Goal: Task Accomplishment & Management: Manage account settings

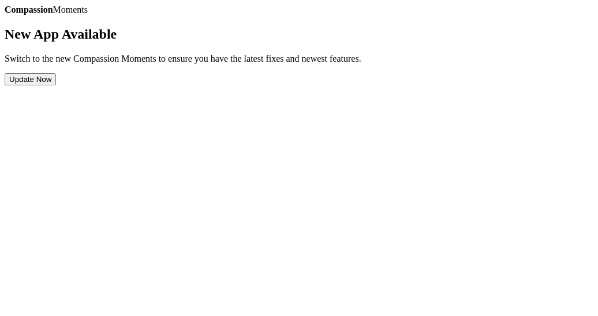
click at [56, 85] on button "Update Now" at bounding box center [30, 79] width 51 height 12
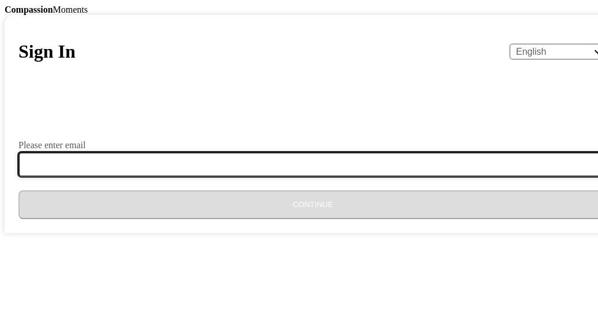
click at [281, 177] on input "Please enter email" at bounding box center [319, 164] width 603 height 24
type input "jzacharia.tz843@gmail.com"
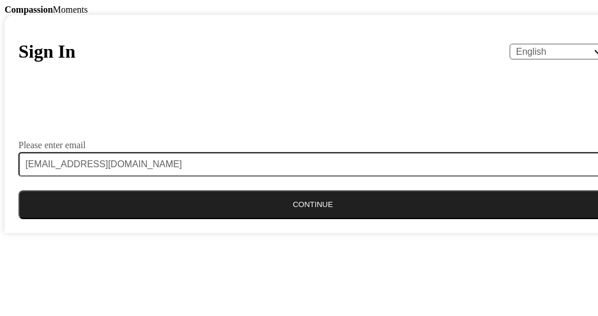
click at [286, 219] on button "Continue" at bounding box center [312, 205] width 589 height 29
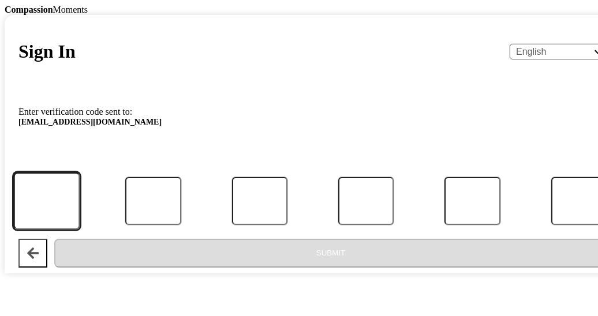
click at [80, 229] on input "Code" at bounding box center [46, 201] width 67 height 57
type input "3"
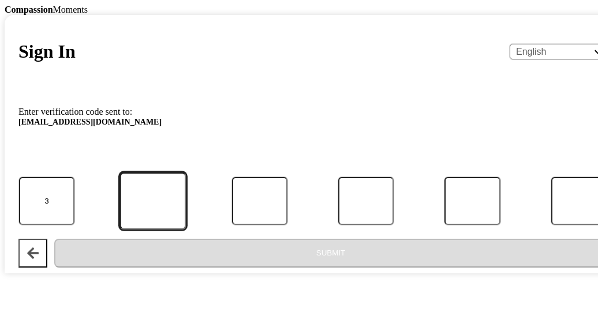
type input "2"
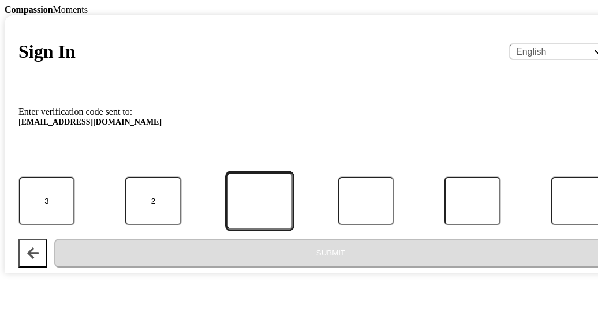
type input "0"
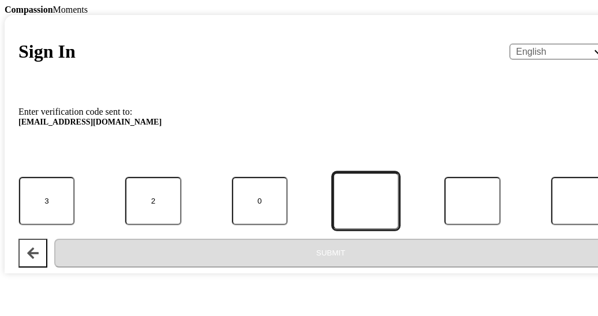
type input "9"
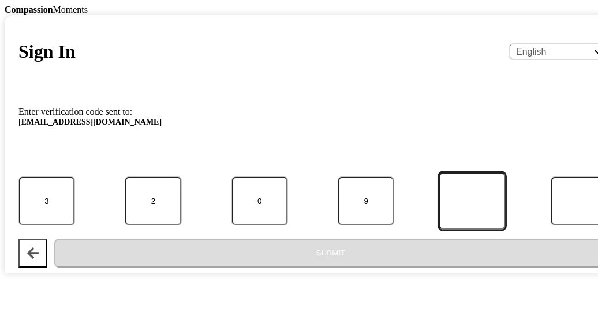
type input "5"
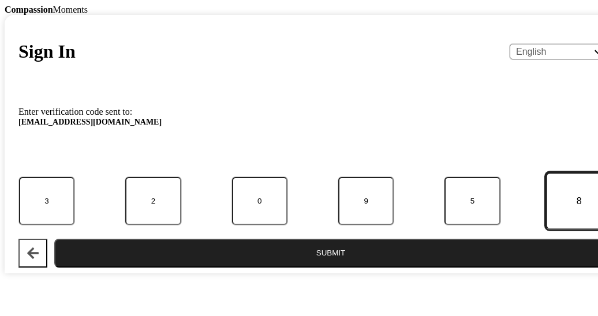
type input "8"
click at [337, 268] on button "Submit" at bounding box center [330, 253] width 553 height 29
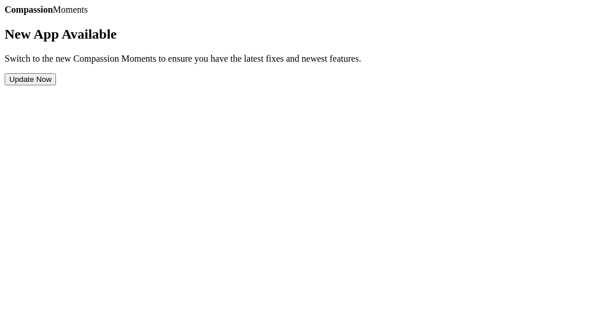
click at [56, 85] on button "Update Now" at bounding box center [30, 79] width 51 height 12
